Goal: Use online tool/utility

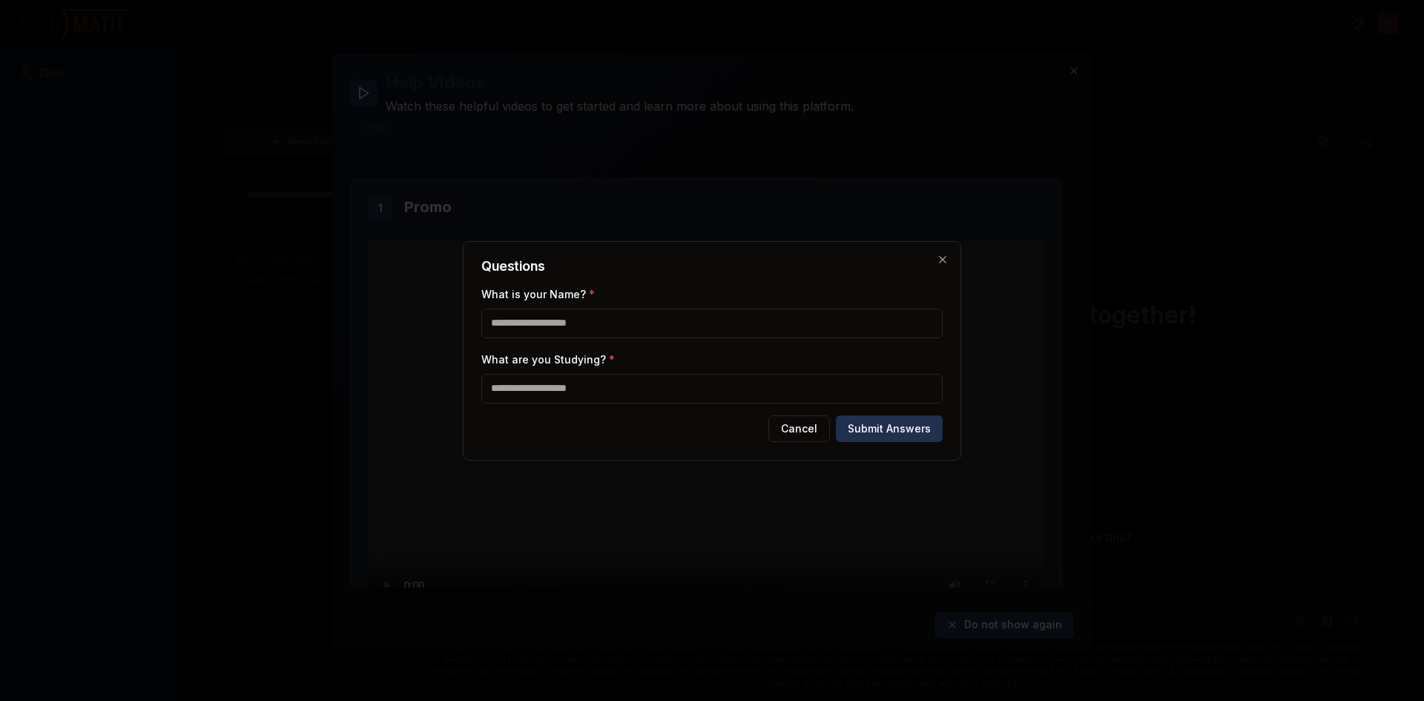
click at [820, 389] on input "What are you Studying? *" at bounding box center [711, 389] width 461 height 30
click at [811, 426] on button "Cancel" at bounding box center [799, 428] width 62 height 27
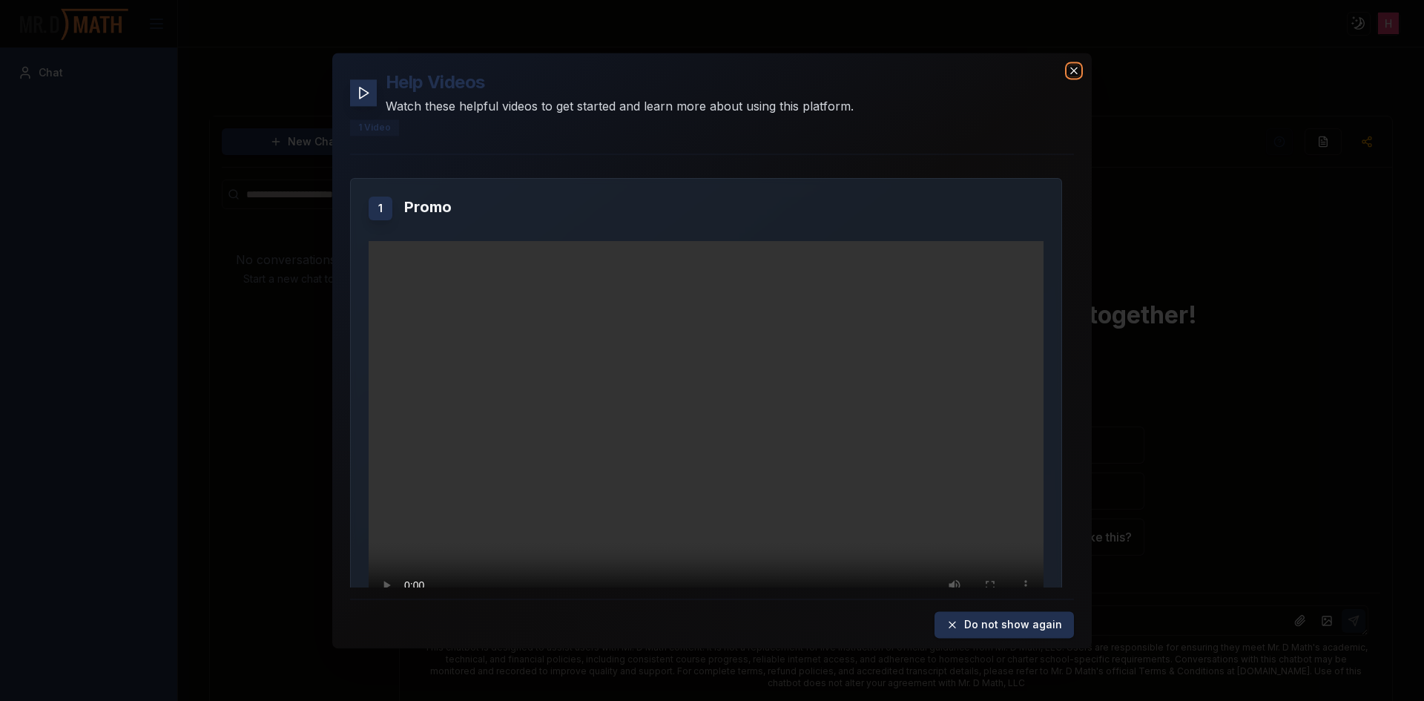
click at [1070, 70] on icon "button" at bounding box center [1074, 71] width 12 height 12
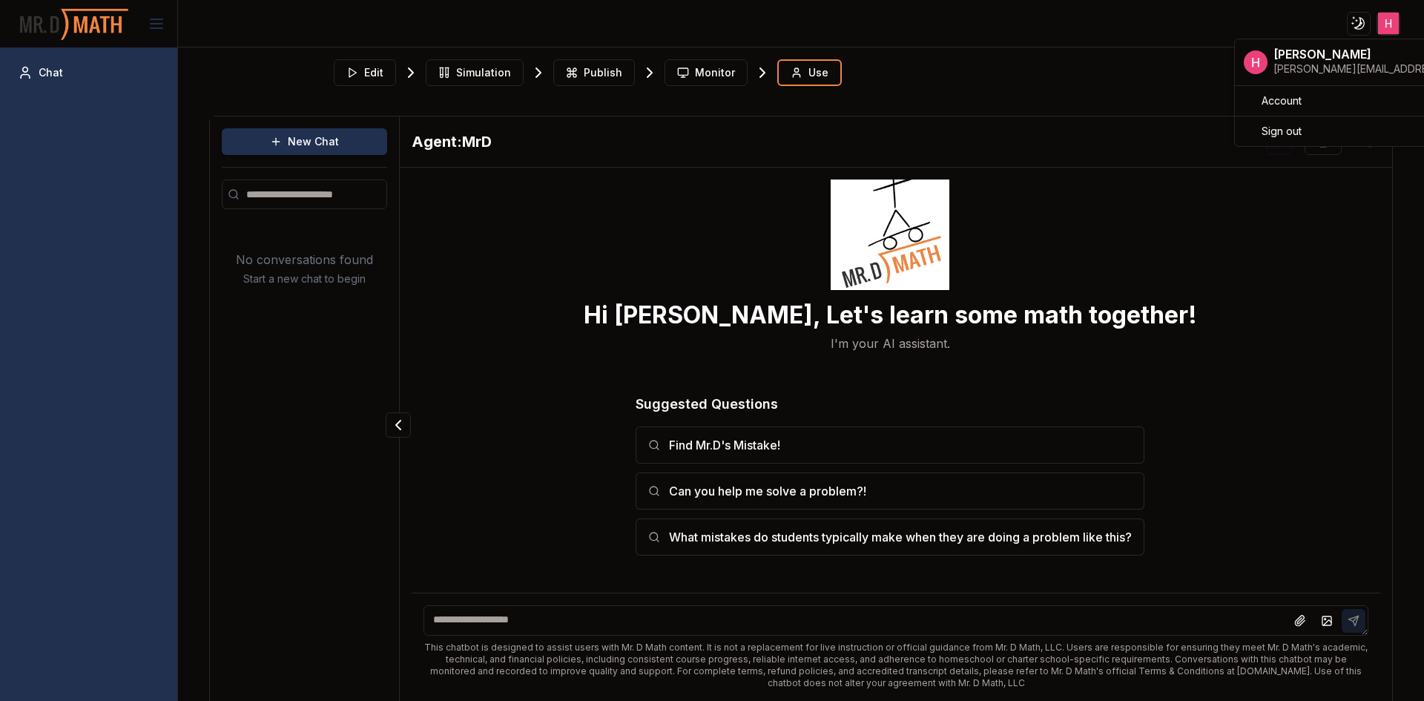
click at [1394, 28] on html "Toggle theme Toggle user menu Chat Edit Simulation Publish Monitor Use New Chat…" at bounding box center [712, 350] width 1424 height 701
click at [1394, 24] on html "Toggle theme Toggle user menu Chat Edit Simulation Publish Monitor Use New Chat…" at bounding box center [712, 350] width 1424 height 701
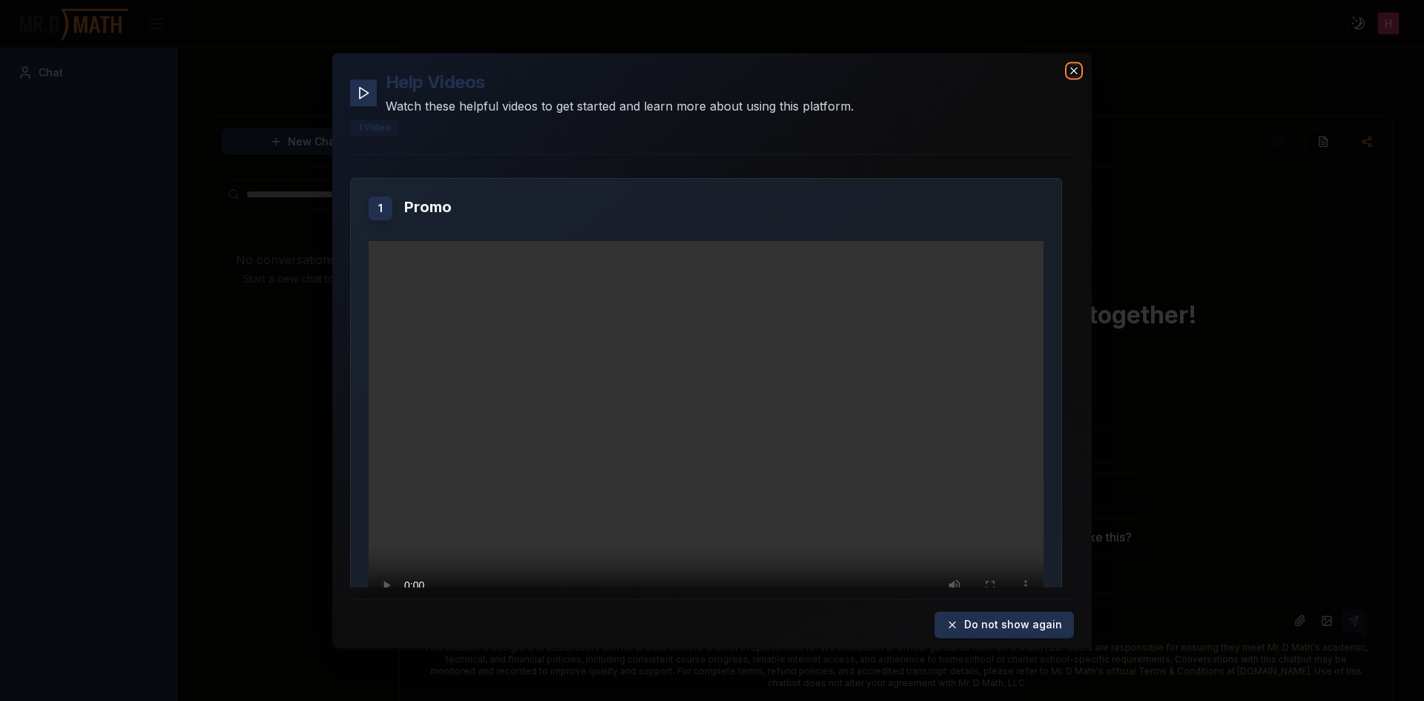
click at [1078, 73] on icon "button" at bounding box center [1074, 71] width 12 height 12
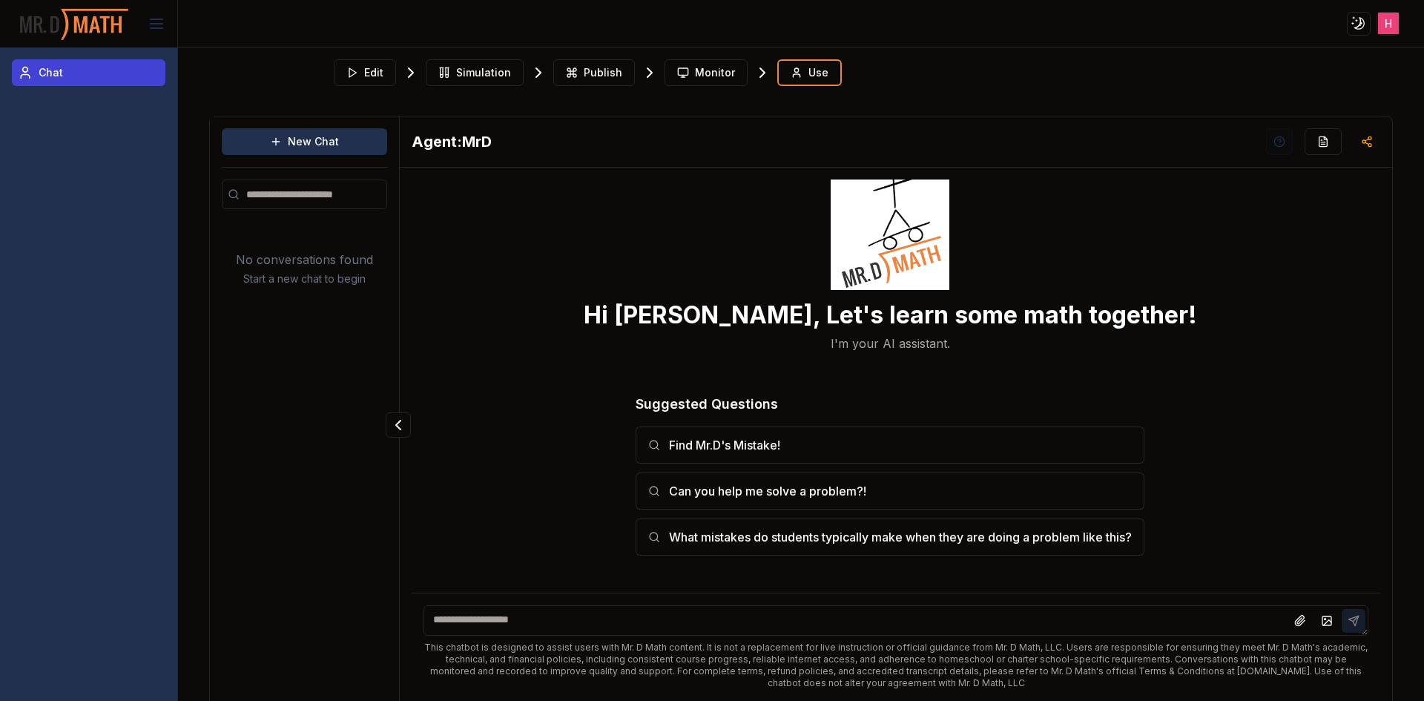
click at [47, 71] on span "Chat" at bounding box center [51, 72] width 24 height 15
click at [58, 19] on img at bounding box center [74, 23] width 111 height 39
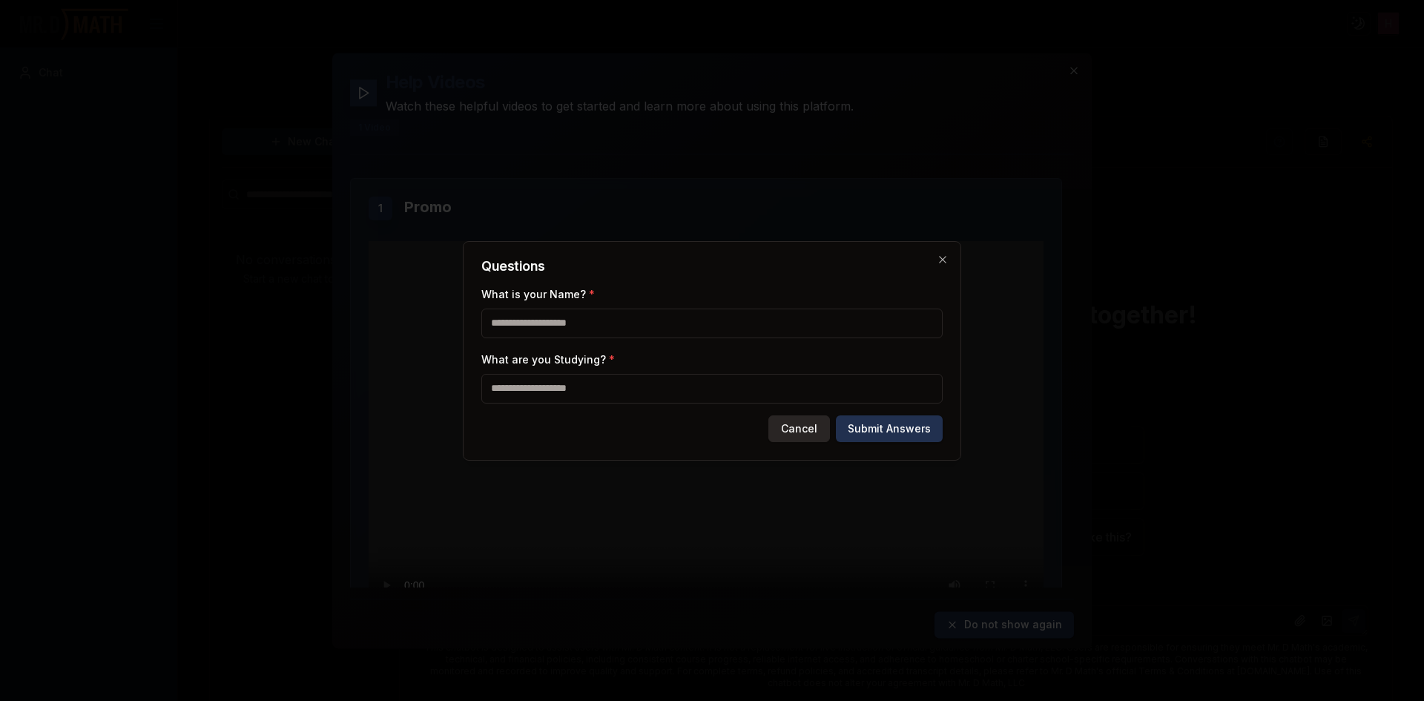
click at [805, 421] on button "Cancel" at bounding box center [799, 428] width 62 height 27
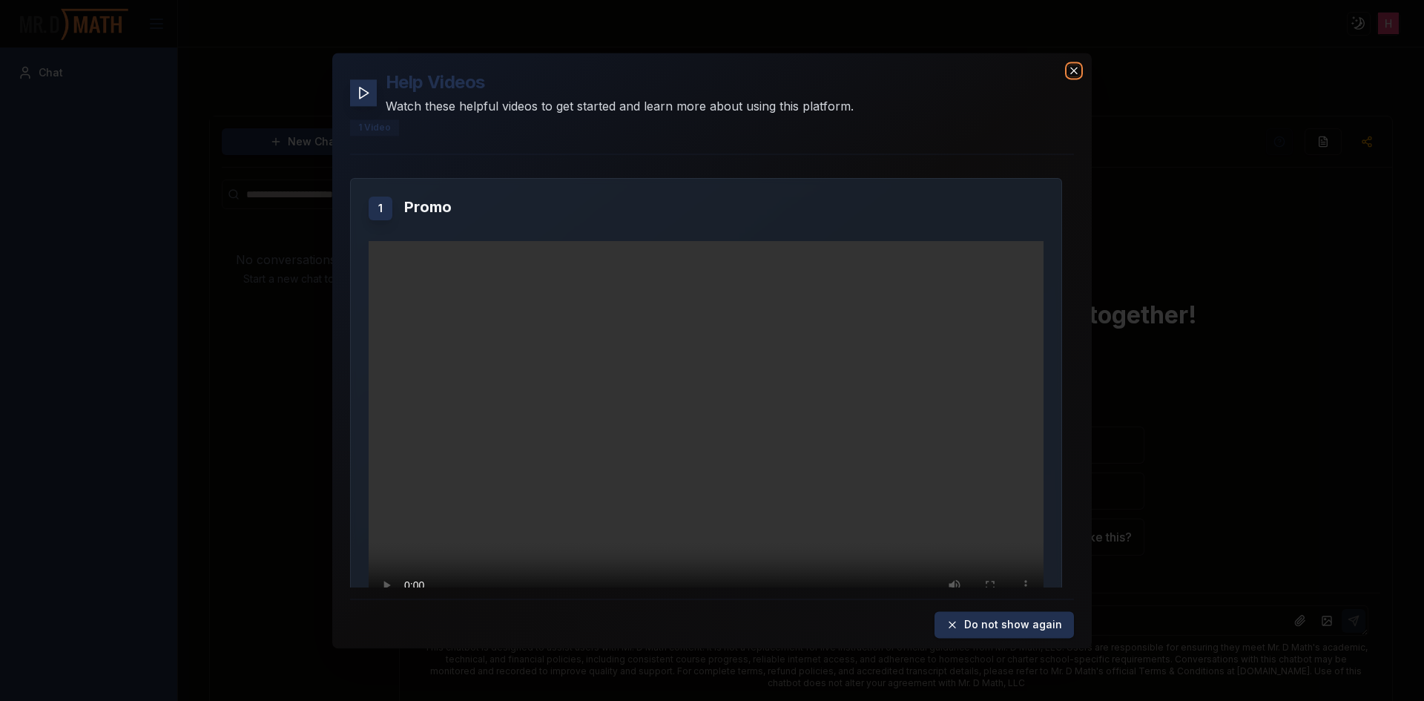
click at [1074, 72] on icon "button" at bounding box center [1074, 71] width 12 height 12
